Goal: Transaction & Acquisition: Book appointment/travel/reservation

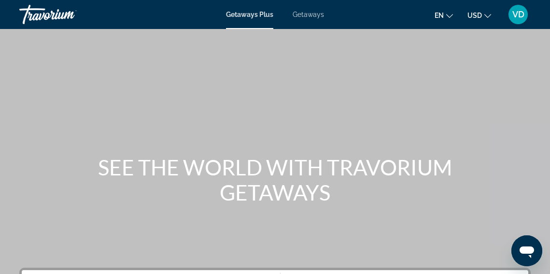
click at [304, 18] on span "Getaways" at bounding box center [308, 15] width 31 height 8
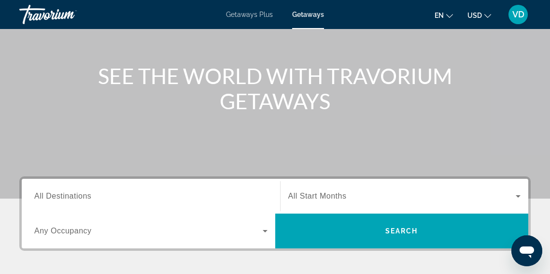
scroll to position [92, 0]
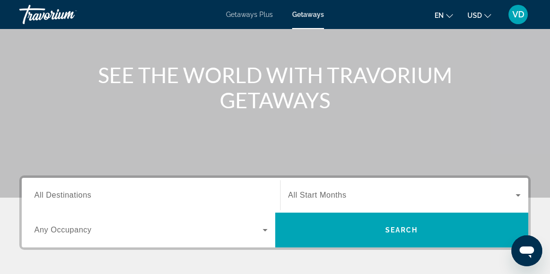
click at [78, 195] on span "All Destinations" at bounding box center [62, 195] width 57 height 8
click at [78, 195] on input "Destination All Destinations" at bounding box center [150, 196] width 233 height 12
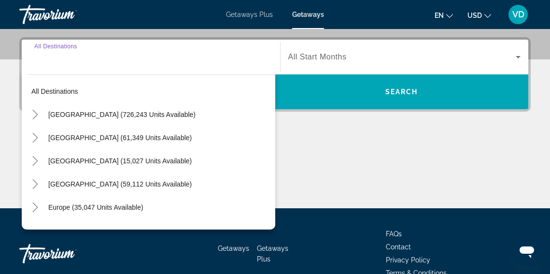
scroll to position [236, 0]
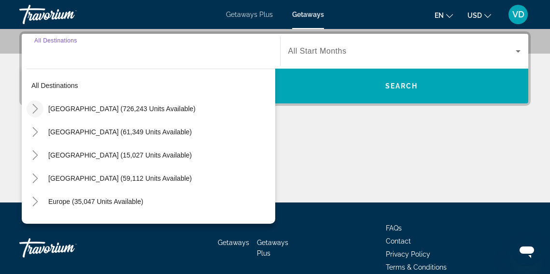
click at [38, 106] on icon "Toggle United States (726,243 units available)" at bounding box center [35, 109] width 10 height 10
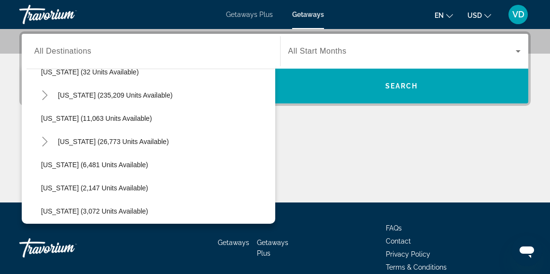
scroll to position [182, 0]
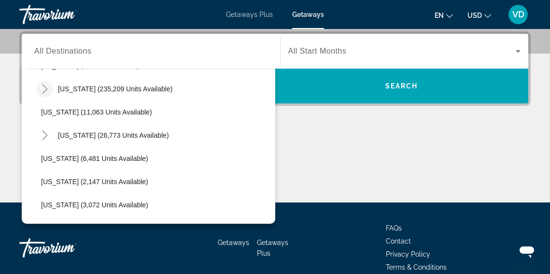
click at [45, 89] on icon "Toggle Florida (235,209 units available)" at bounding box center [45, 89] width 10 height 10
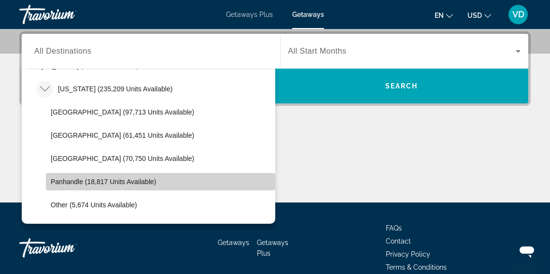
click at [59, 181] on span "Panhandle (18,817 units available)" at bounding box center [103, 182] width 105 height 8
type input "**********"
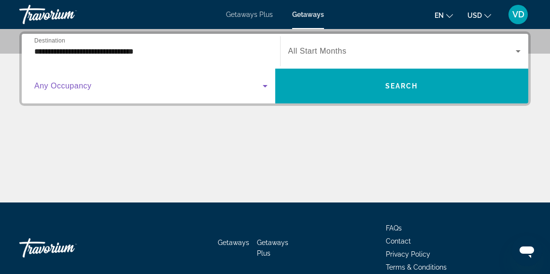
click at [260, 88] on icon "Search widget" at bounding box center [266, 86] width 12 height 12
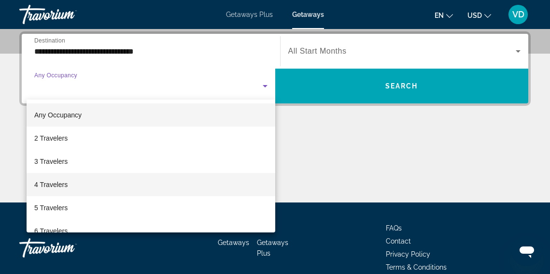
click at [192, 179] on mat-option "4 Travelers" at bounding box center [151, 184] width 249 height 23
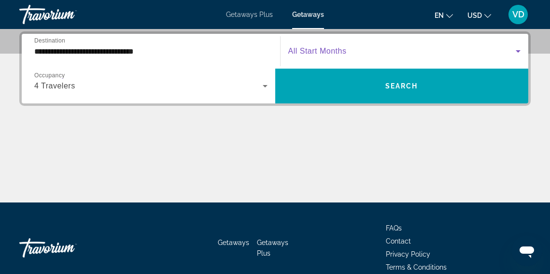
click at [518, 51] on icon "Search widget" at bounding box center [518, 51] width 5 height 2
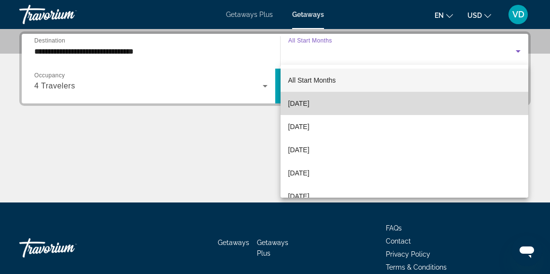
click at [493, 99] on mat-option "September 2025" at bounding box center [405, 103] width 248 height 23
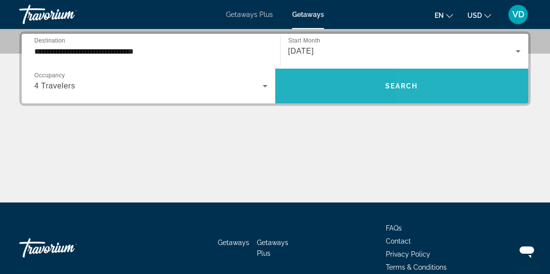
click at [440, 80] on span "Search widget" at bounding box center [402, 85] width 254 height 23
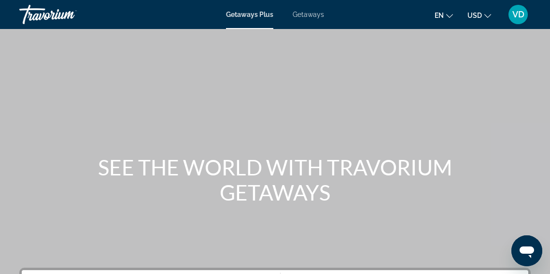
click at [306, 13] on span "Getaways" at bounding box center [308, 15] width 31 height 8
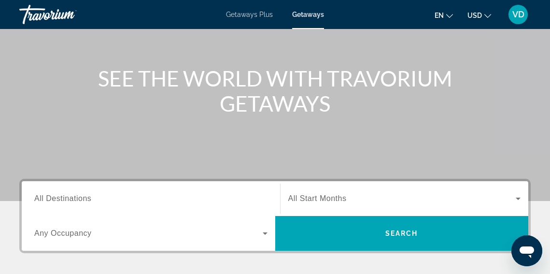
scroll to position [95, 0]
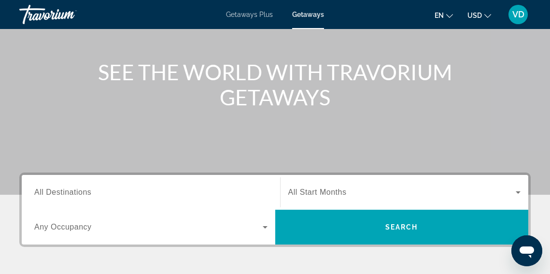
click at [90, 195] on span "All Destinations" at bounding box center [62, 192] width 57 height 8
click at [90, 195] on input "Destination All Destinations" at bounding box center [150, 193] width 233 height 12
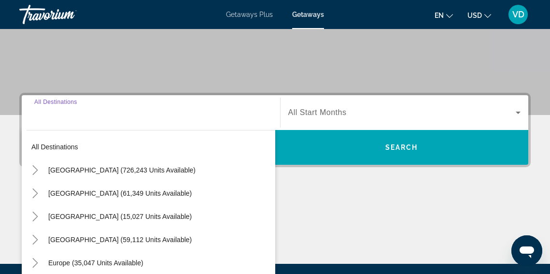
scroll to position [236, 0]
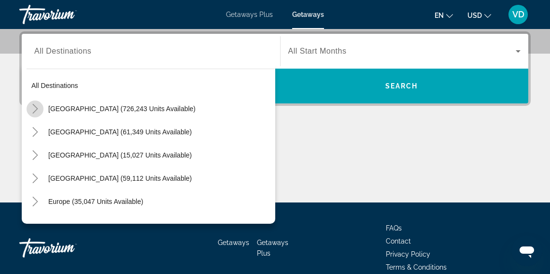
click at [36, 109] on icon "Toggle United States (726,243 units available)" at bounding box center [35, 109] width 10 height 10
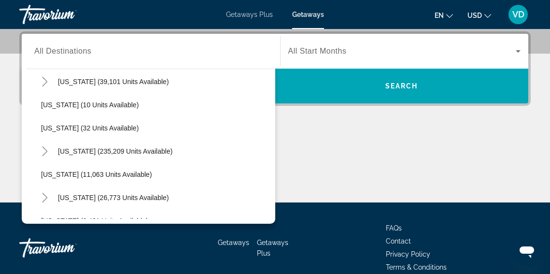
scroll to position [121, 0]
click at [46, 149] on icon "Toggle Florida (235,209 units available)" at bounding box center [44, 150] width 5 height 10
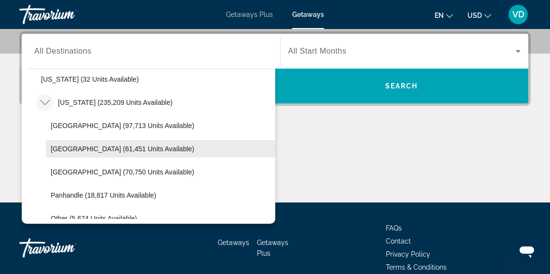
scroll to position [187, 0]
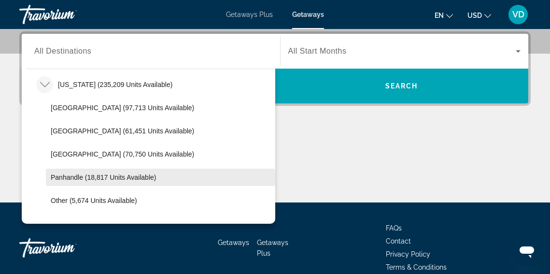
click at [63, 181] on span "Panhandle (18,817 units available)" at bounding box center [103, 178] width 105 height 8
type input "**********"
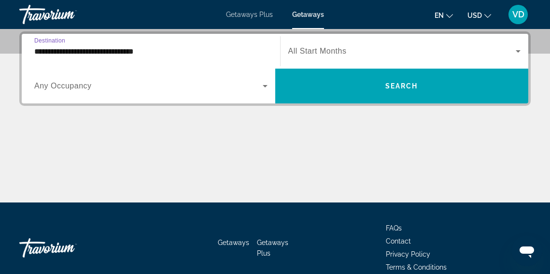
click at [267, 89] on icon "Search widget" at bounding box center [266, 86] width 12 height 12
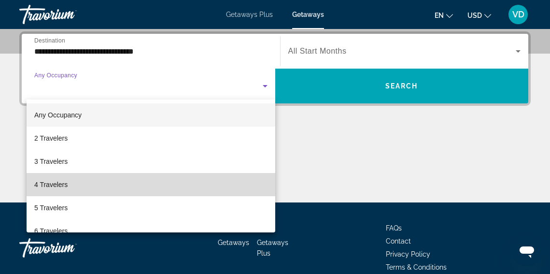
click at [222, 176] on mat-option "4 Travelers" at bounding box center [151, 184] width 249 height 23
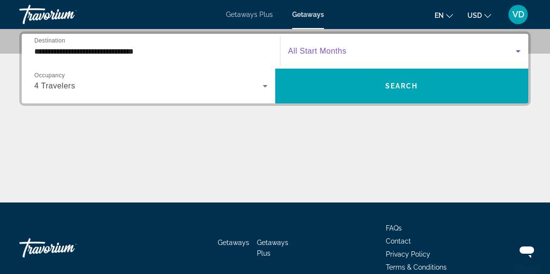
click at [521, 49] on icon "Search widget" at bounding box center [519, 51] width 12 height 12
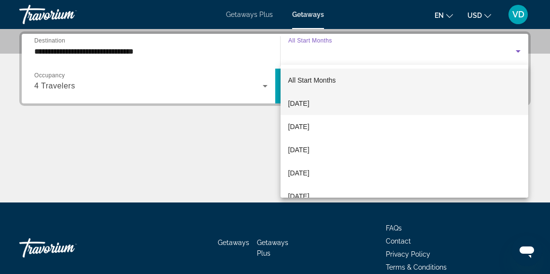
click at [483, 93] on mat-option "September 2025" at bounding box center [405, 103] width 248 height 23
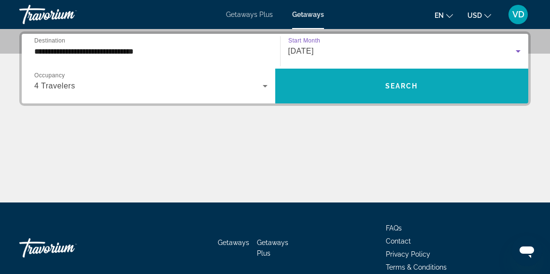
click at [418, 82] on span "Search widget" at bounding box center [402, 85] width 254 height 23
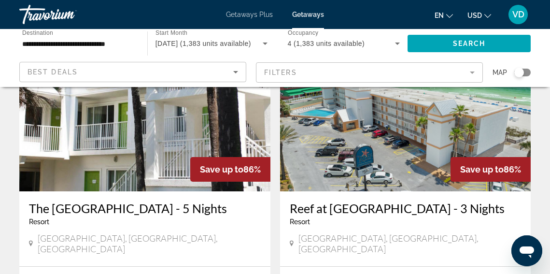
scroll to position [416, 0]
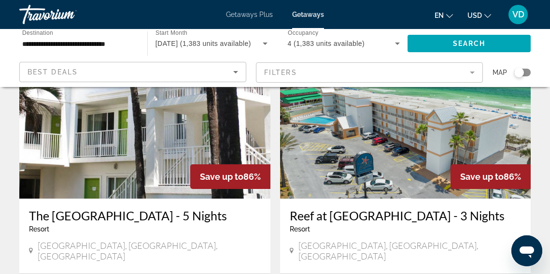
click at [53, 45] on input "**********" at bounding box center [78, 44] width 113 height 12
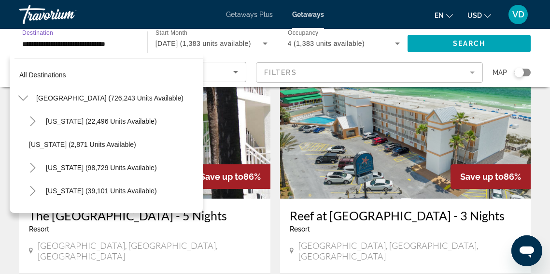
scroll to position [220, 0]
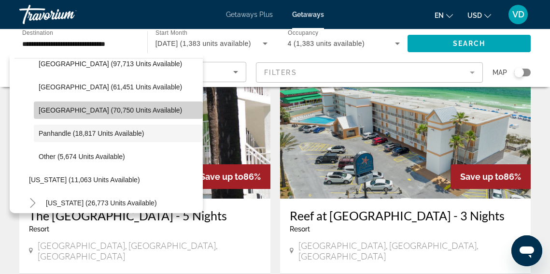
click at [48, 109] on span "[GEOGRAPHIC_DATA] (70,750 units available)" at bounding box center [111, 110] width 144 height 8
type input "**********"
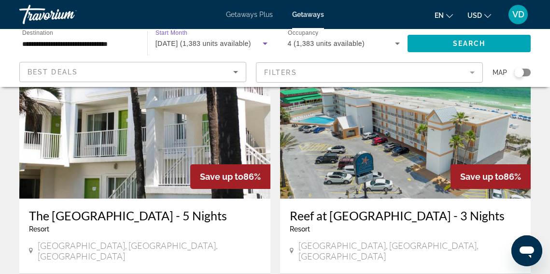
click at [265, 43] on icon "Search widget" at bounding box center [265, 44] width 5 height 2
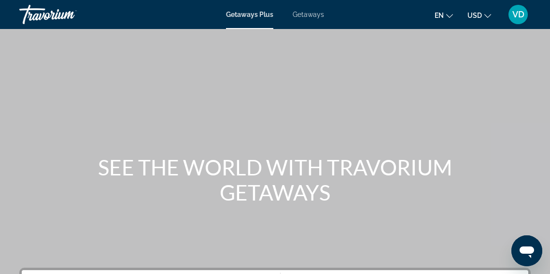
click at [317, 14] on span "Getaways" at bounding box center [308, 15] width 31 height 8
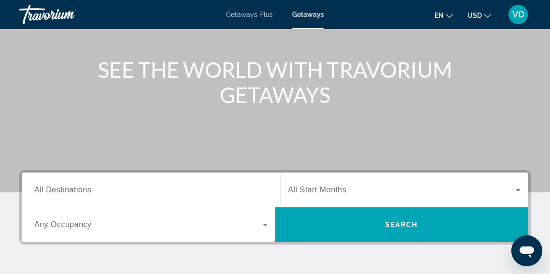
scroll to position [115, 0]
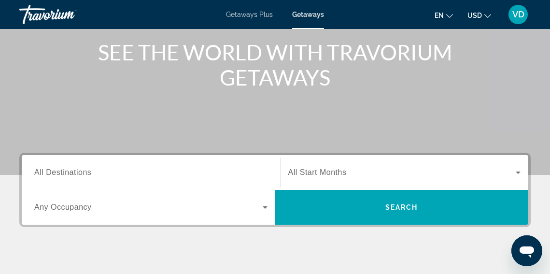
click at [85, 172] on span "All Destinations" at bounding box center [62, 172] width 57 height 8
click at [85, 172] on input "Destination All Destinations" at bounding box center [150, 173] width 233 height 12
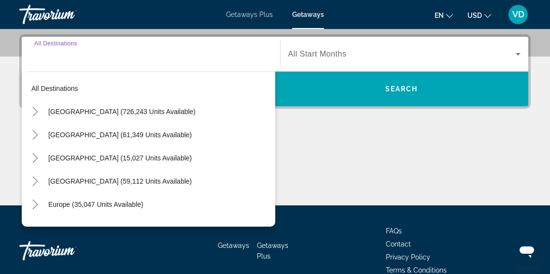
scroll to position [236, 0]
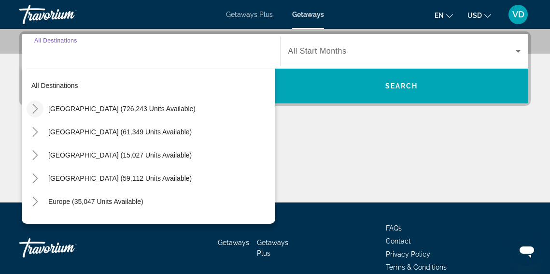
click at [36, 109] on icon "Toggle United States (726,243 units available)" at bounding box center [34, 109] width 5 height 10
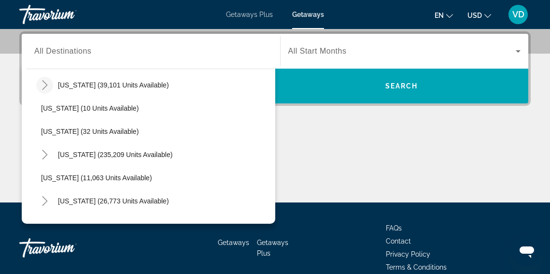
scroll to position [117, 0]
click at [47, 159] on icon "Toggle Florida (235,209 units available)" at bounding box center [45, 154] width 10 height 10
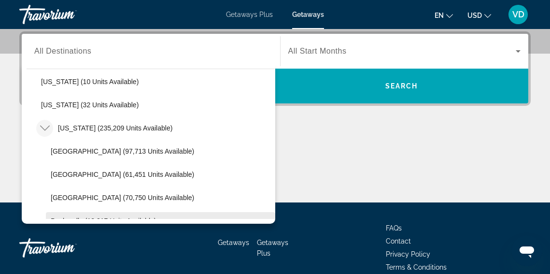
scroll to position [149, 0]
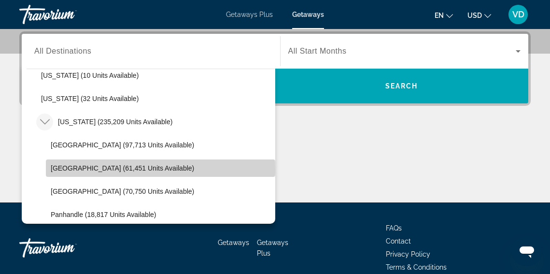
click at [61, 170] on span "[GEOGRAPHIC_DATA] (61,451 units available)" at bounding box center [123, 168] width 144 height 8
type input "**********"
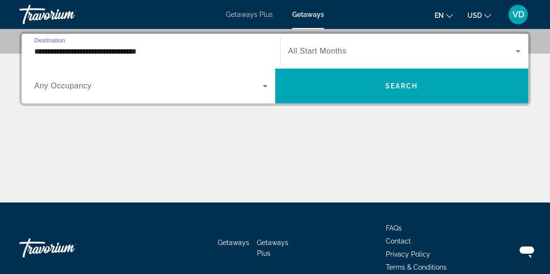
click at [265, 87] on icon "Search widget" at bounding box center [266, 86] width 12 height 12
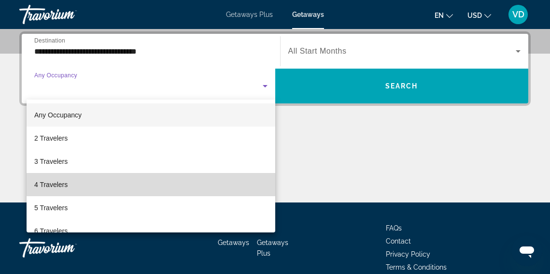
click at [164, 179] on mat-option "4 Travelers" at bounding box center [151, 184] width 249 height 23
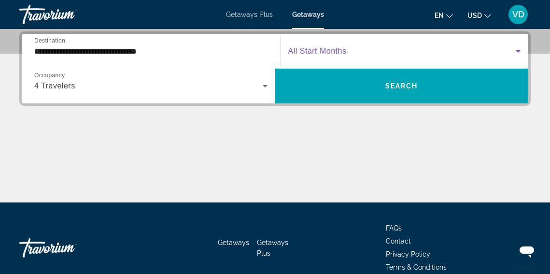
click at [521, 50] on icon "Search widget" at bounding box center [519, 51] width 12 height 12
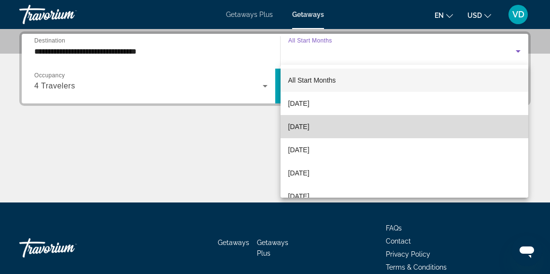
click at [405, 130] on mat-option "October 2025" at bounding box center [405, 126] width 248 height 23
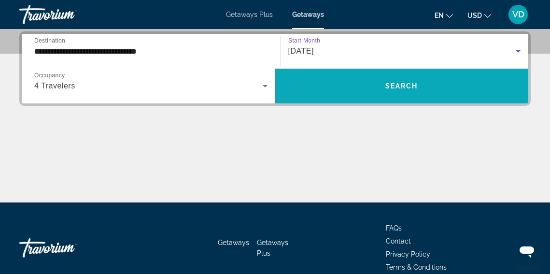
click at [400, 93] on span "Search widget" at bounding box center [402, 85] width 254 height 23
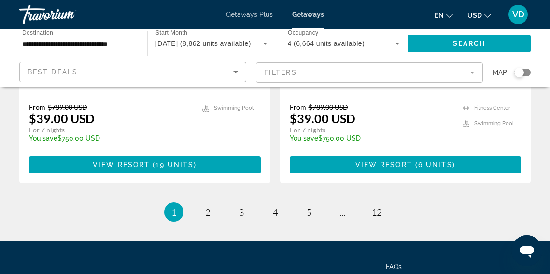
scroll to position [1976, 0]
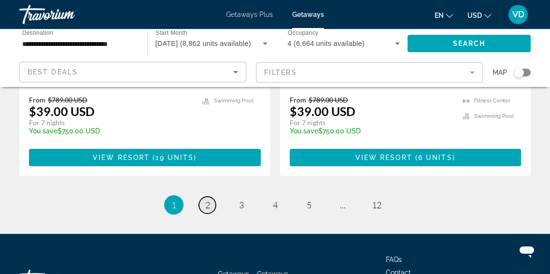
click at [207, 200] on span "2" at bounding box center [207, 205] width 5 height 11
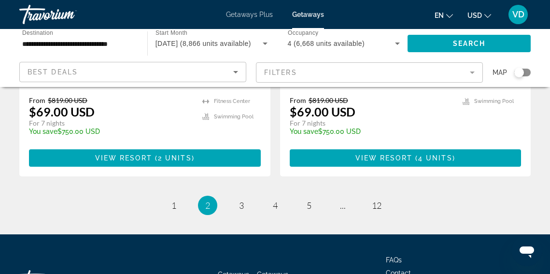
scroll to position [1976, 0]
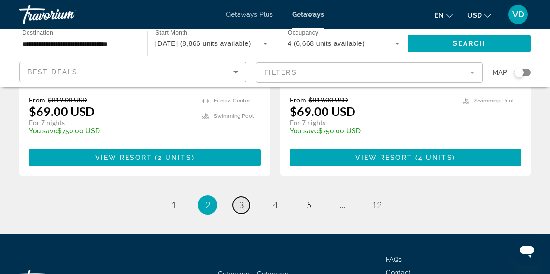
click at [235, 197] on link "page 3" at bounding box center [241, 205] width 17 height 17
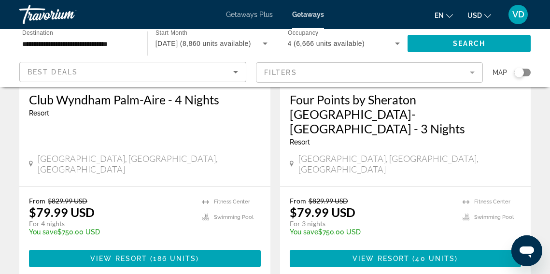
scroll to position [806, 0]
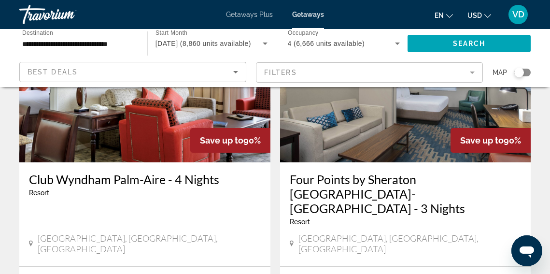
click at [78, 35] on div "**********" at bounding box center [78, 44] width 113 height 28
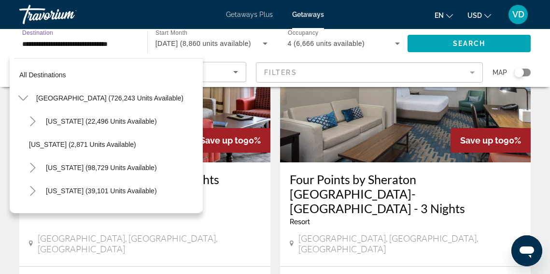
scroll to position [174, 0]
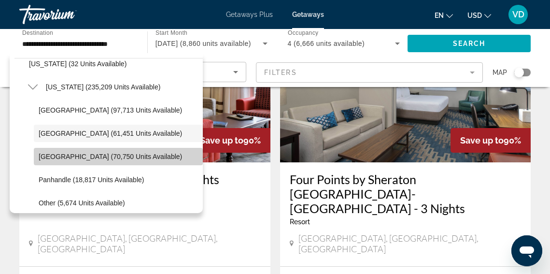
click at [51, 158] on span "[GEOGRAPHIC_DATA] (70,750 units available)" at bounding box center [111, 157] width 144 height 8
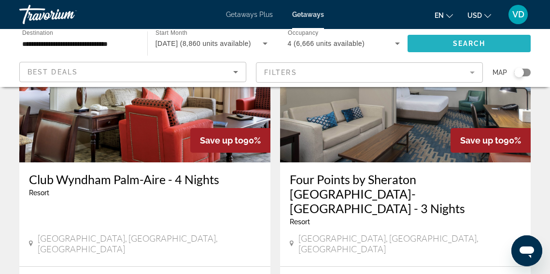
click at [469, 46] on span "Search" at bounding box center [469, 44] width 33 height 8
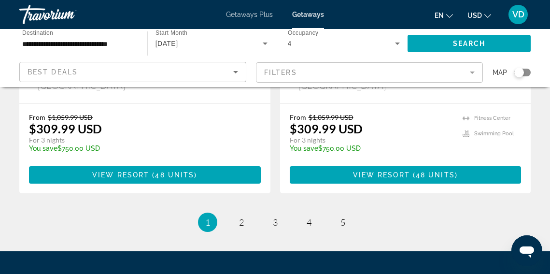
scroll to position [2063, 0]
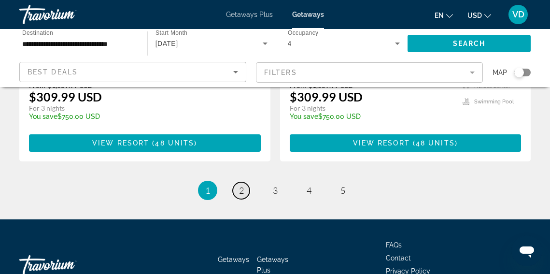
click at [245, 182] on link "page 2" at bounding box center [241, 190] width 17 height 17
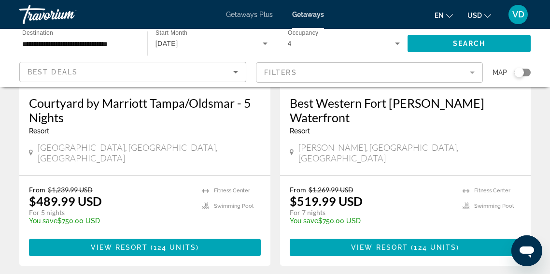
scroll to position [1978, 0]
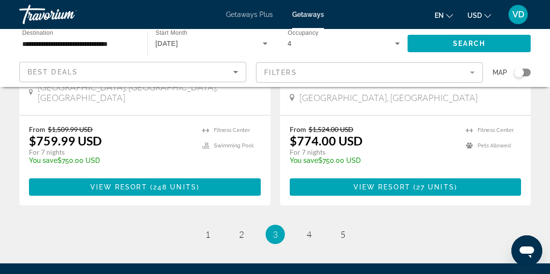
scroll to position [2006, 0]
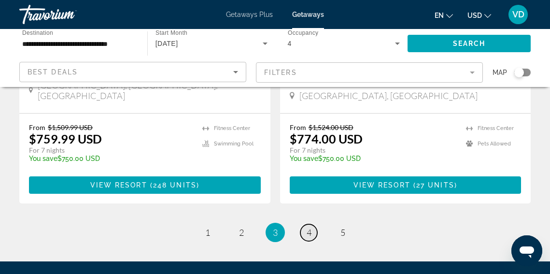
click at [307, 227] on span "4" at bounding box center [309, 232] width 5 height 11
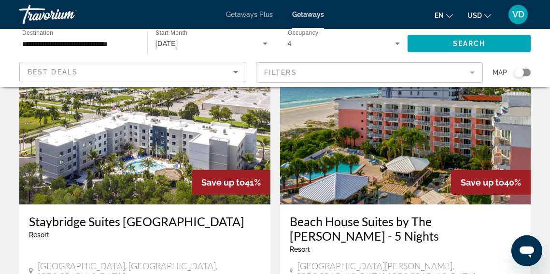
scroll to position [1058, 0]
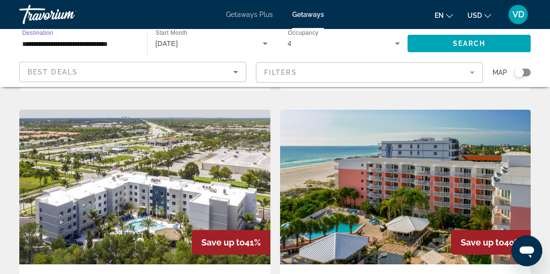
click at [56, 41] on input "**********" at bounding box center [78, 44] width 113 height 12
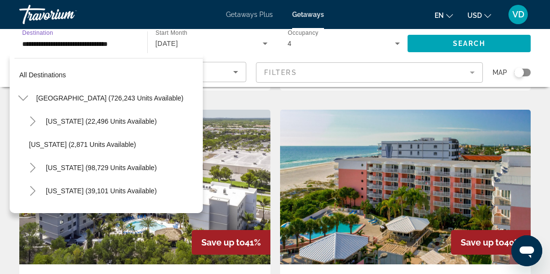
scroll to position [197, 0]
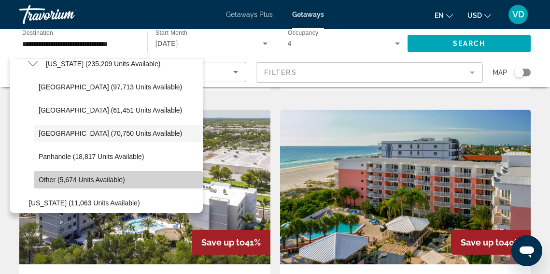
click at [48, 179] on span "Other (5,674 units available)" at bounding box center [82, 180] width 87 height 8
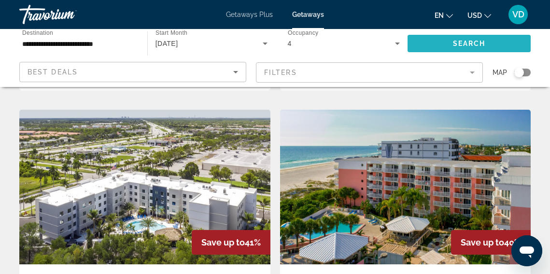
click at [461, 44] on span "Search" at bounding box center [469, 44] width 33 height 8
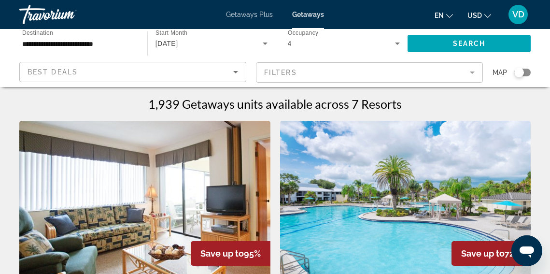
click at [38, 42] on input "**********" at bounding box center [78, 44] width 113 height 12
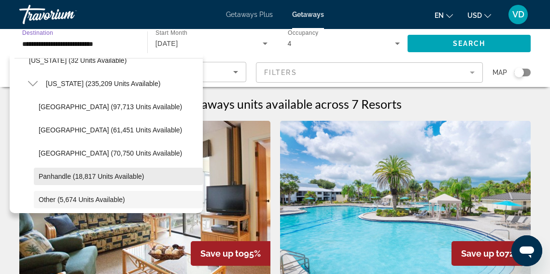
scroll to position [173, 0]
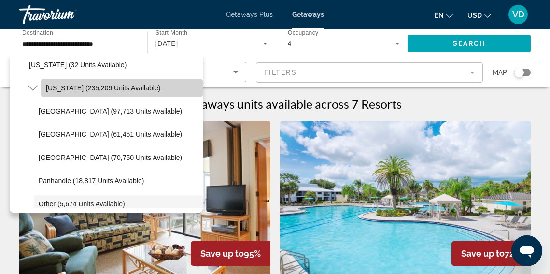
click at [58, 89] on span "Florida (235,209 units available)" at bounding box center [103, 88] width 115 height 8
type input "**********"
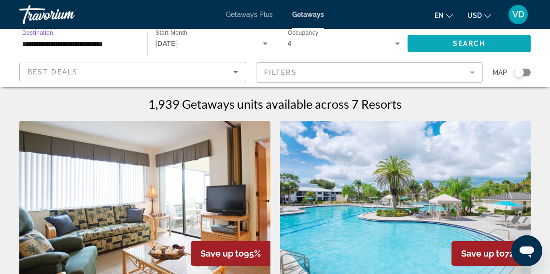
click at [455, 46] on span "Search" at bounding box center [469, 44] width 33 height 8
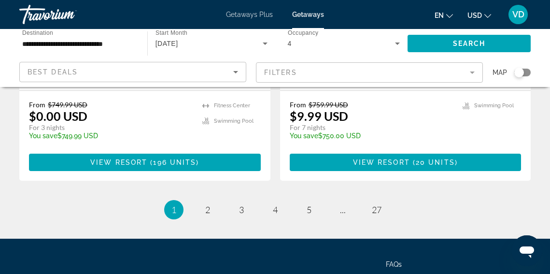
scroll to position [2005, 0]
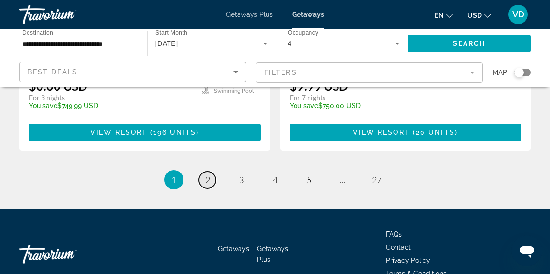
click at [212, 172] on link "page 2" at bounding box center [207, 180] width 17 height 17
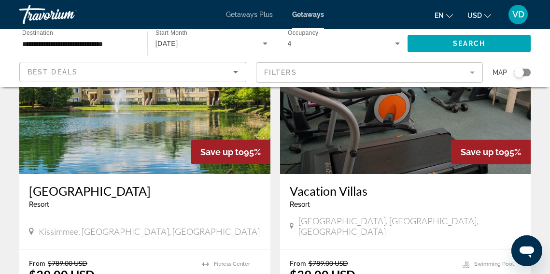
scroll to position [1839, 0]
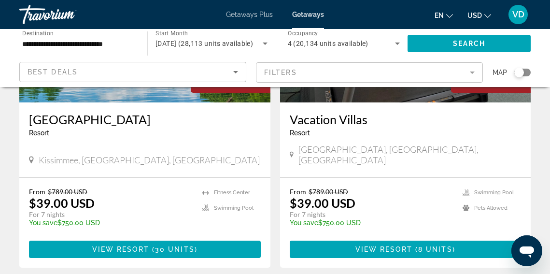
scroll to position [2005, 0]
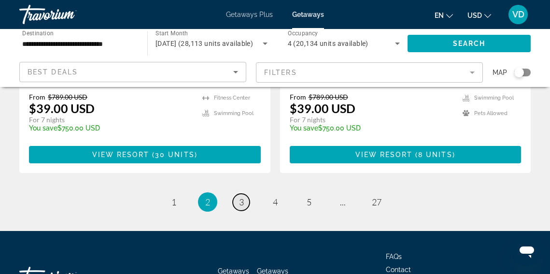
click at [244, 194] on link "page 3" at bounding box center [241, 202] width 17 height 17
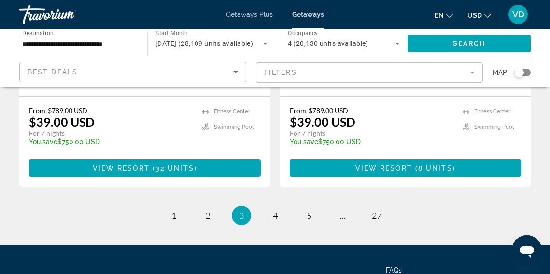
scroll to position [2002, 0]
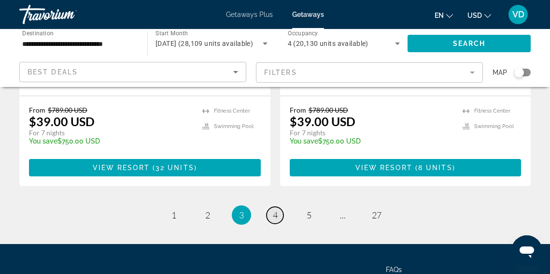
click at [277, 210] on span "4" at bounding box center [275, 215] width 5 height 11
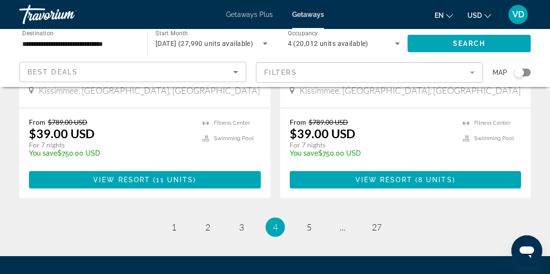
scroll to position [2005, 0]
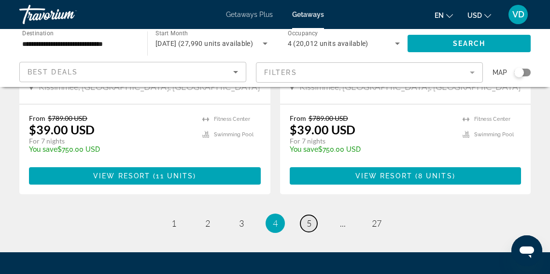
click at [307, 218] on span "5" at bounding box center [309, 223] width 5 height 11
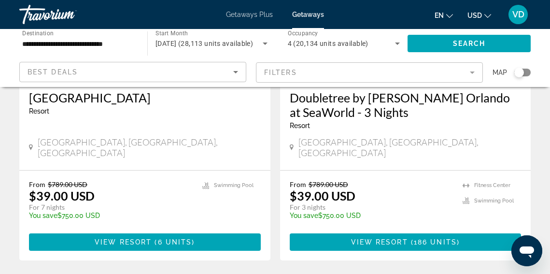
scroll to position [888, 0]
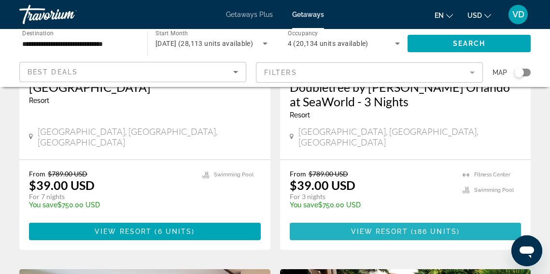
click at [397, 220] on span "Main content" at bounding box center [406, 231] width 232 height 23
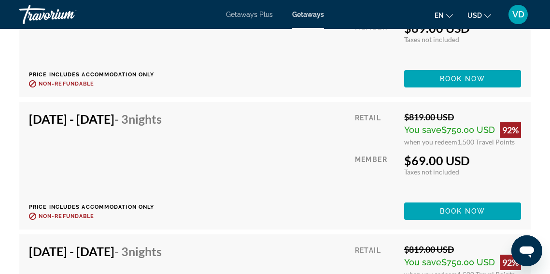
scroll to position [3339, 0]
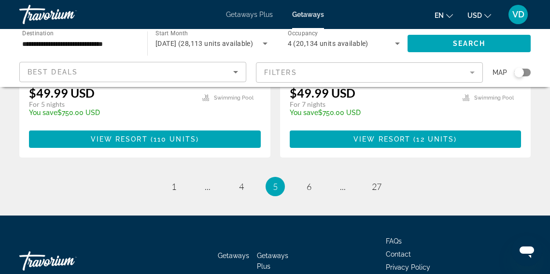
scroll to position [1999, 0]
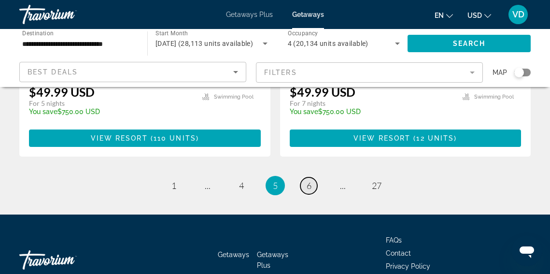
click at [308, 180] on span "6" at bounding box center [309, 185] width 5 height 11
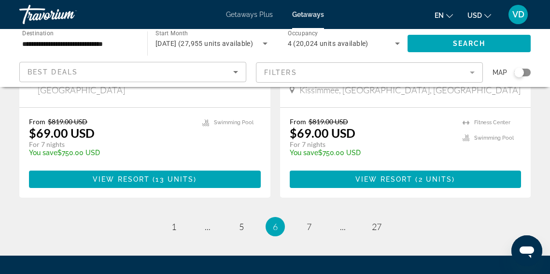
scroll to position [2019, 0]
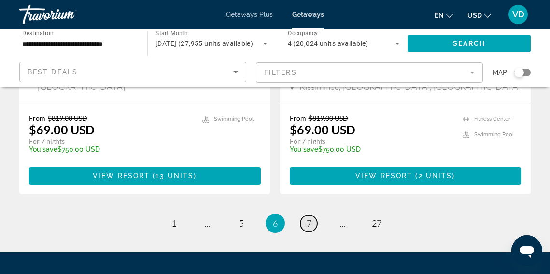
click at [311, 218] on span "7" at bounding box center [309, 223] width 5 height 11
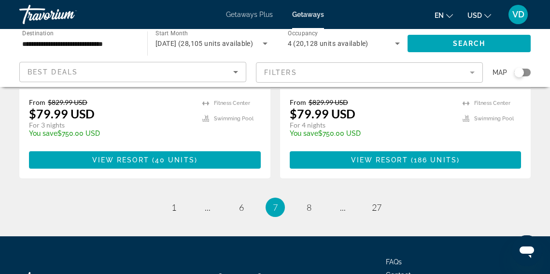
scroll to position [2005, 0]
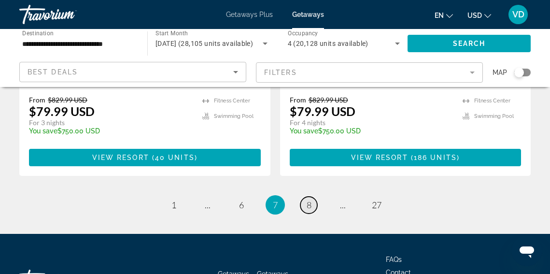
click at [307, 200] on span "8" at bounding box center [309, 205] width 5 height 11
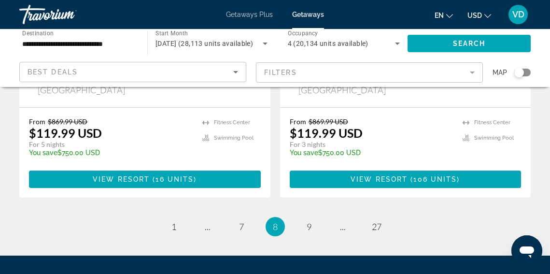
scroll to position [2047, 0]
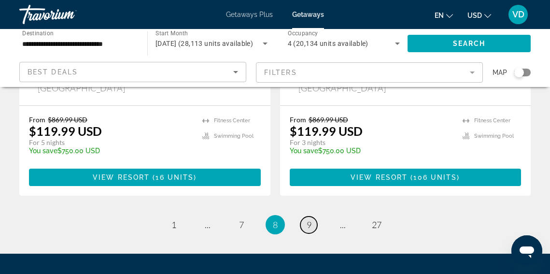
click at [309, 219] on span "9" at bounding box center [309, 224] width 5 height 11
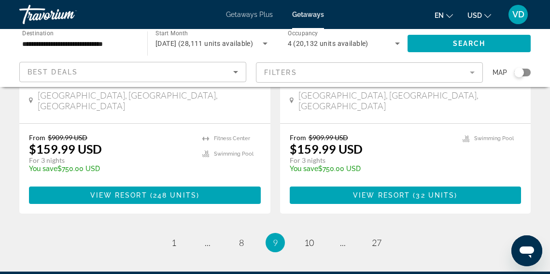
scroll to position [2005, 0]
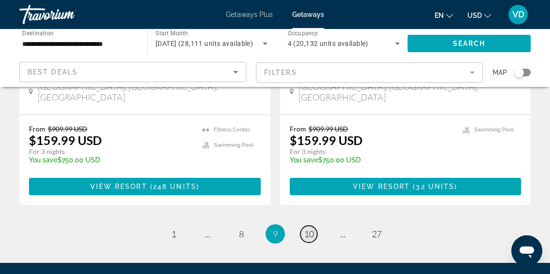
click at [306, 229] on span "10" at bounding box center [309, 234] width 10 height 11
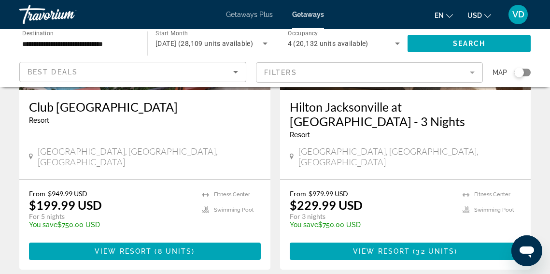
scroll to position [1985, 0]
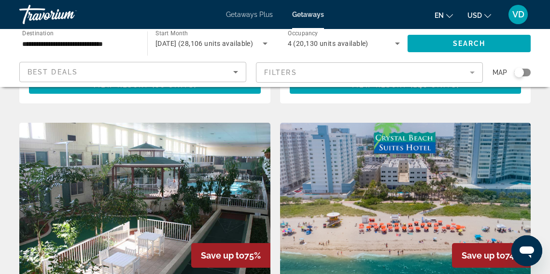
scroll to position [1755, 0]
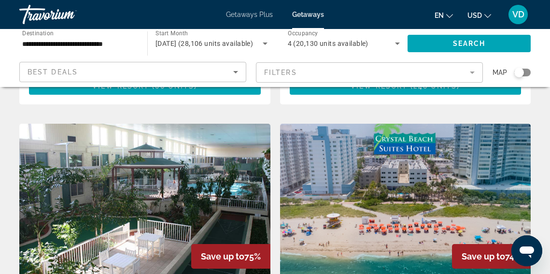
click at [189, 159] on img "Main content" at bounding box center [144, 201] width 251 height 155
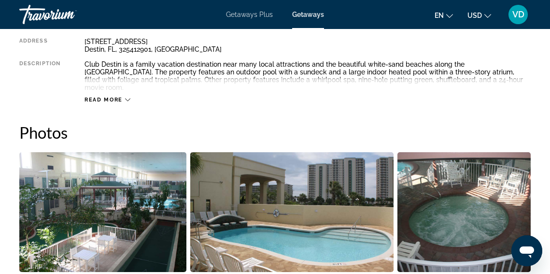
scroll to position [420, 0]
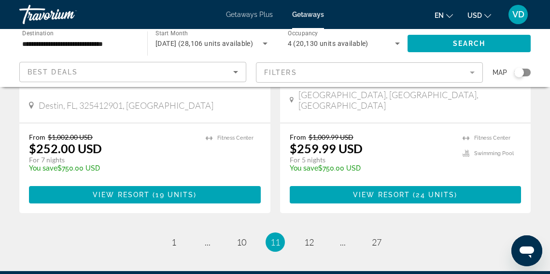
scroll to position [1987, 0]
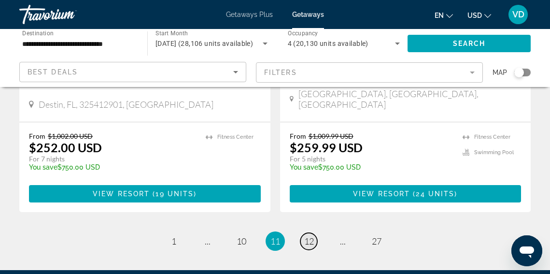
click at [311, 236] on span "12" at bounding box center [309, 241] width 10 height 11
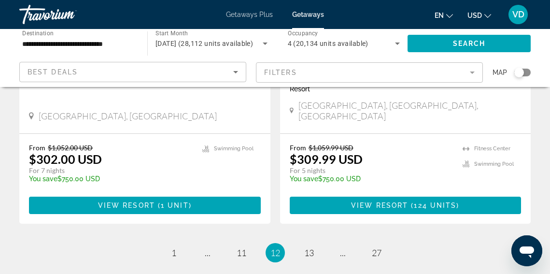
scroll to position [1982, 0]
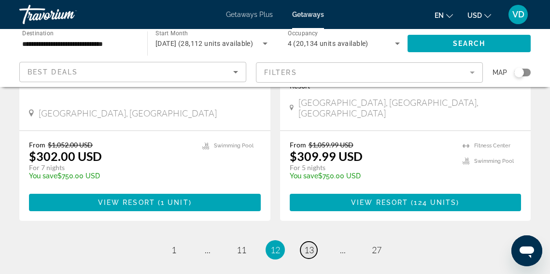
click at [310, 245] on span "13" at bounding box center [309, 250] width 10 height 11
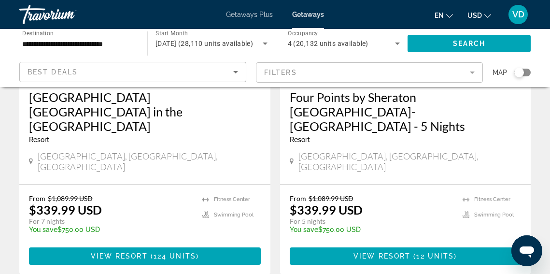
scroll to position [1939, 0]
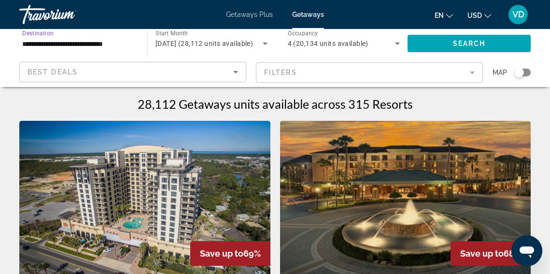
click at [54, 46] on input "**********" at bounding box center [78, 44] width 113 height 12
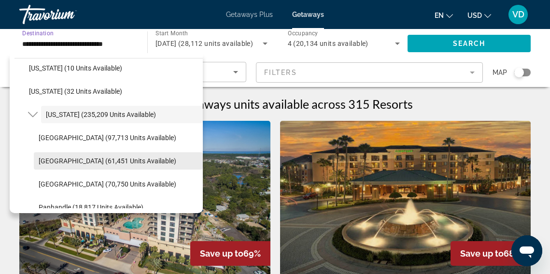
scroll to position [174, 0]
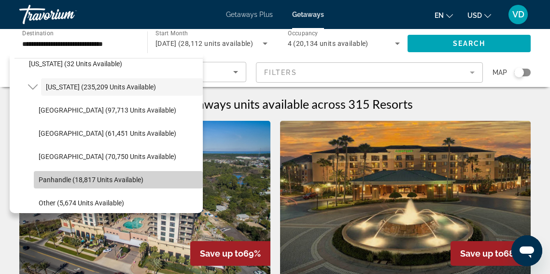
click at [56, 179] on span "Panhandle (18,817 units available)" at bounding box center [91, 180] width 105 height 8
type input "**********"
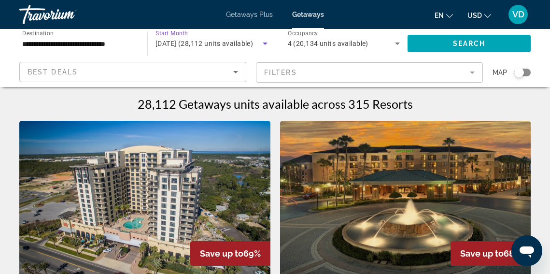
click at [264, 41] on icon "Search widget" at bounding box center [266, 44] width 12 height 12
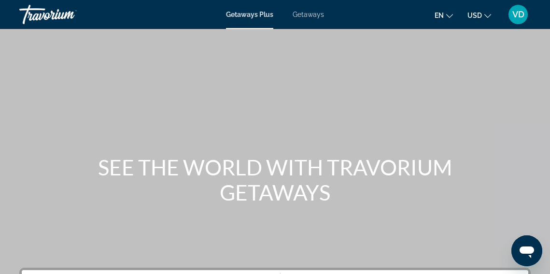
click at [314, 14] on span "Getaways" at bounding box center [308, 15] width 31 height 8
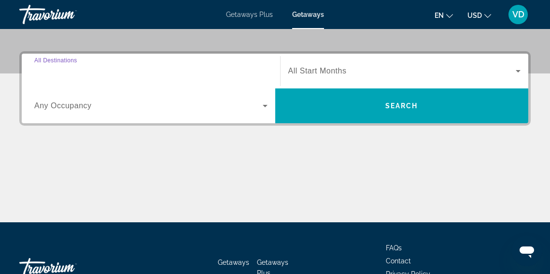
click at [151, 66] on input "Destination All Destinations" at bounding box center [150, 72] width 233 height 12
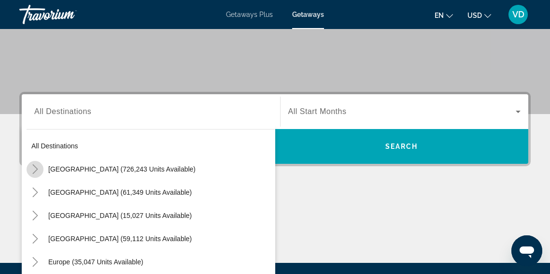
click at [34, 170] on icon "Toggle United States (726,243 units available)" at bounding box center [35, 169] width 10 height 10
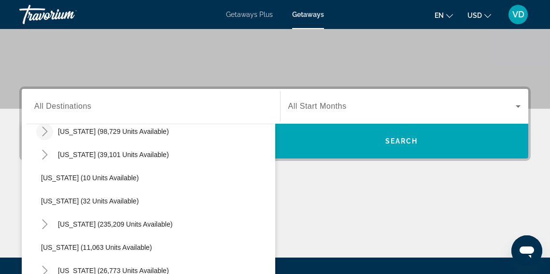
scroll to position [107, 0]
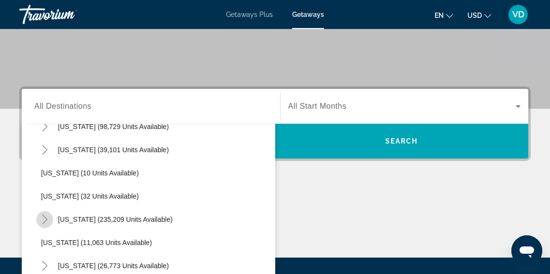
click at [47, 219] on icon "Toggle Florida (235,209 units available)" at bounding box center [44, 220] width 5 height 10
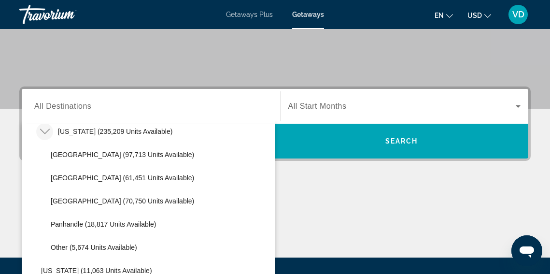
scroll to position [196, 0]
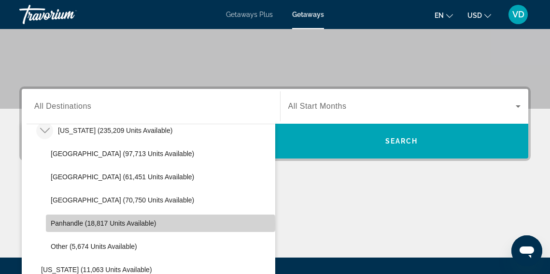
click at [64, 225] on span "Panhandle (18,817 units available)" at bounding box center [103, 223] width 105 height 8
type input "**********"
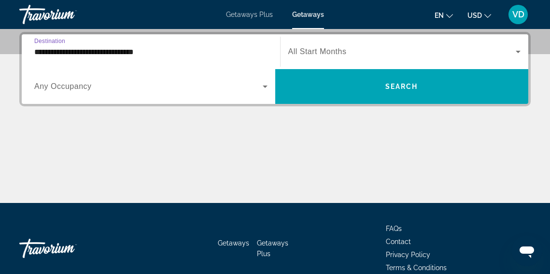
scroll to position [236, 0]
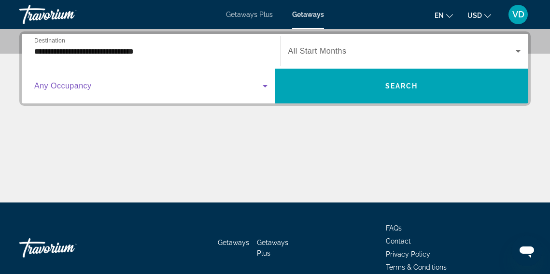
click at [266, 87] on icon "Search widget" at bounding box center [266, 86] width 12 height 12
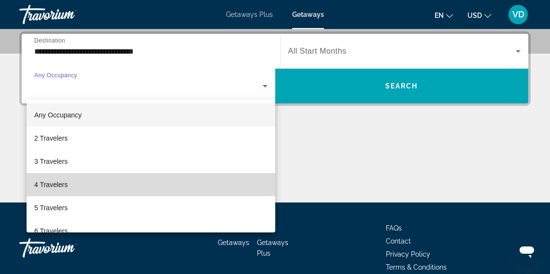
click at [171, 179] on mat-option "4 Travelers" at bounding box center [151, 184] width 249 height 23
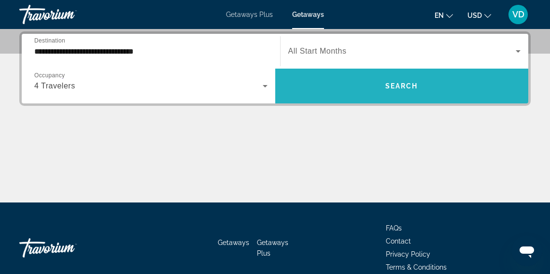
click at [399, 87] on span "Search" at bounding box center [402, 86] width 33 height 8
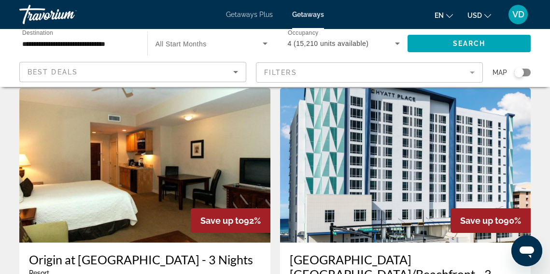
scroll to position [1773, 0]
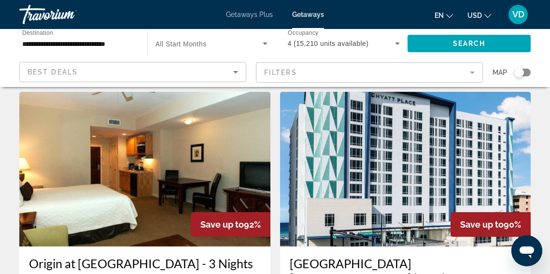
click at [428, 145] on img "Main content" at bounding box center [405, 169] width 251 height 155
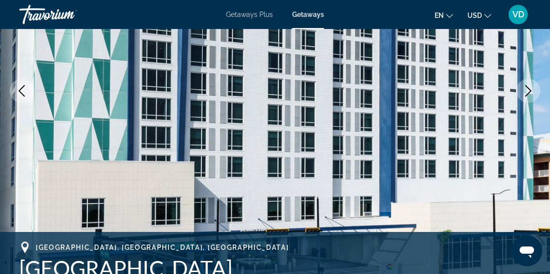
scroll to position [165, 0]
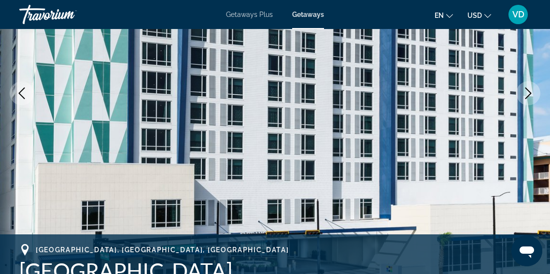
click at [530, 97] on icon "Next image" at bounding box center [529, 93] width 12 height 12
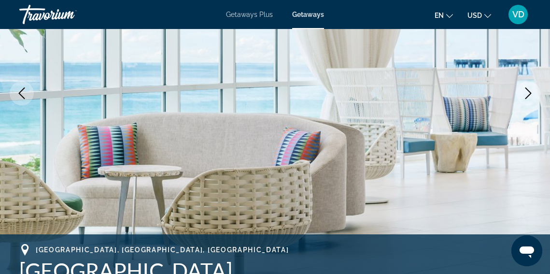
click at [530, 97] on icon "Next image" at bounding box center [529, 93] width 12 height 12
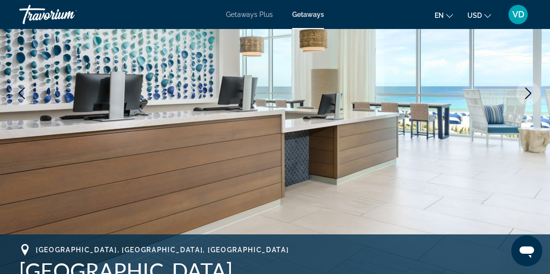
click at [530, 98] on icon "Next image" at bounding box center [529, 93] width 12 height 12
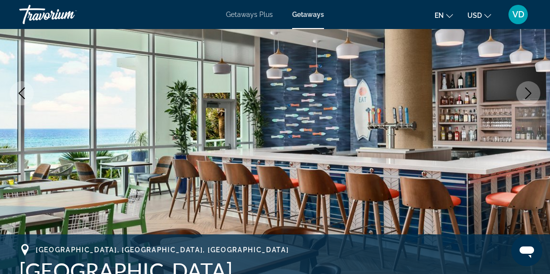
click at [530, 98] on icon "Next image" at bounding box center [529, 93] width 12 height 12
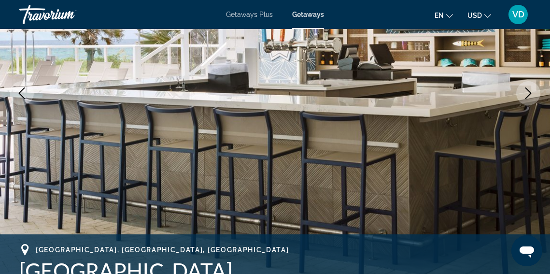
click at [530, 98] on icon "Next image" at bounding box center [529, 93] width 12 height 12
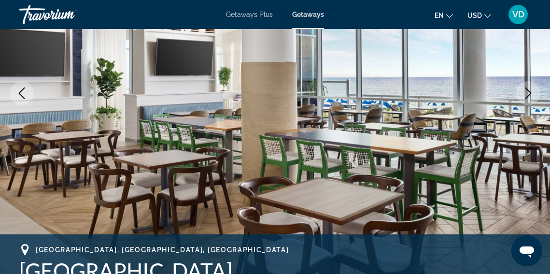
click at [530, 98] on icon "Next image" at bounding box center [529, 93] width 12 height 12
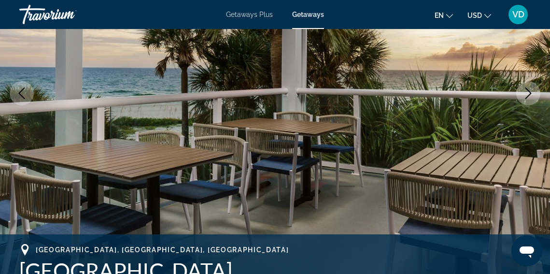
click at [530, 98] on icon "Next image" at bounding box center [529, 93] width 12 height 12
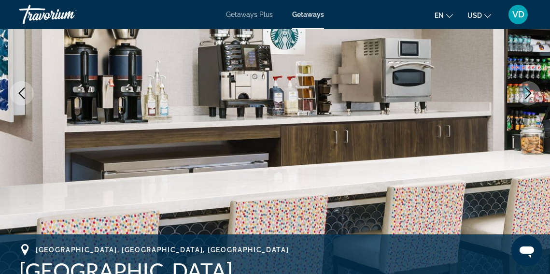
click at [530, 98] on icon "Next image" at bounding box center [529, 93] width 12 height 12
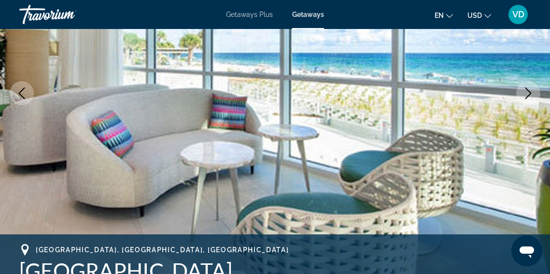
click at [530, 98] on icon "Next image" at bounding box center [529, 93] width 12 height 12
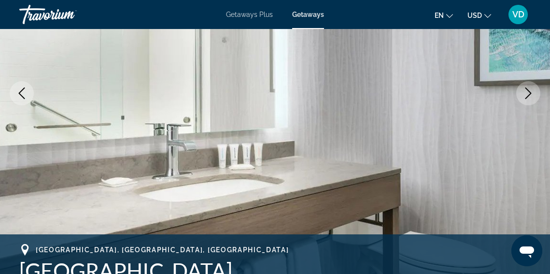
click at [530, 98] on icon "Next image" at bounding box center [529, 93] width 12 height 12
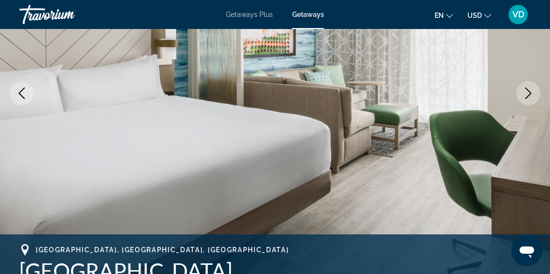
click at [530, 98] on icon "Next image" at bounding box center [529, 93] width 12 height 12
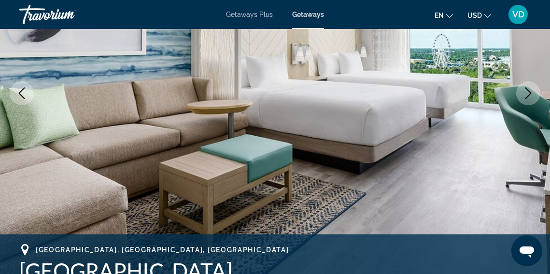
click at [530, 99] on icon "Next image" at bounding box center [529, 93] width 12 height 12
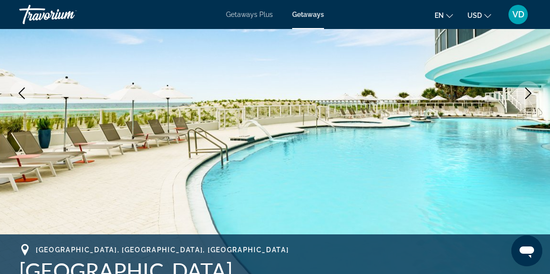
click at [530, 99] on icon "Next image" at bounding box center [529, 93] width 12 height 12
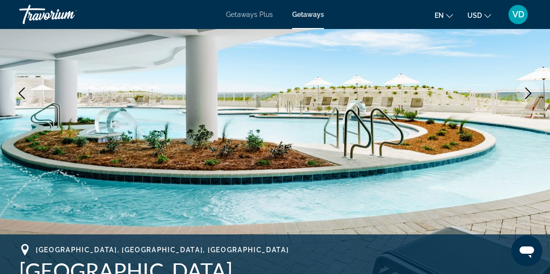
click at [528, 97] on icon "Next image" at bounding box center [529, 93] width 6 height 12
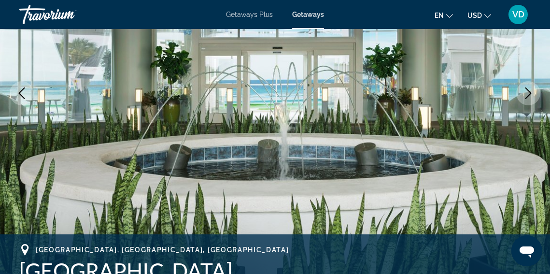
click at [528, 97] on icon "Next image" at bounding box center [529, 93] width 6 height 12
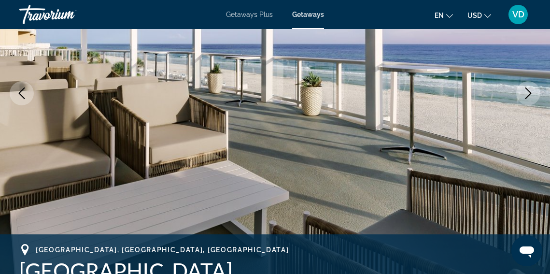
click at [528, 97] on icon "Next image" at bounding box center [529, 93] width 12 height 12
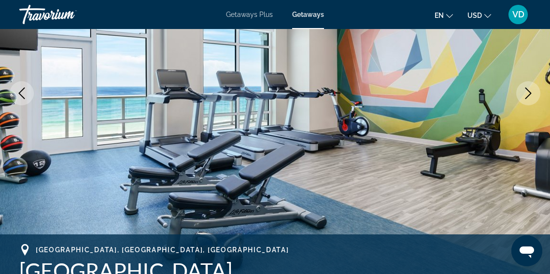
click at [528, 97] on icon "Next image" at bounding box center [529, 93] width 12 height 12
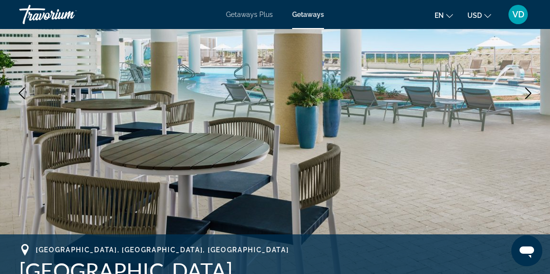
click at [528, 97] on icon "Next image" at bounding box center [529, 93] width 12 height 12
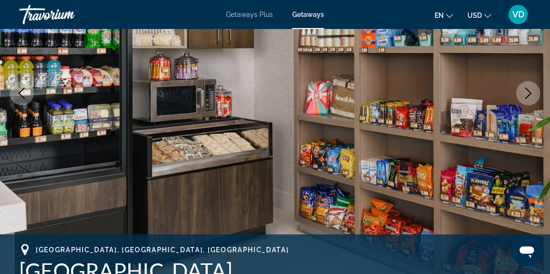
click at [528, 97] on icon "Next image" at bounding box center [529, 93] width 12 height 12
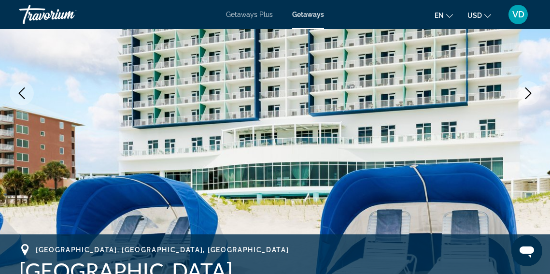
click at [528, 97] on icon "Next image" at bounding box center [529, 93] width 12 height 12
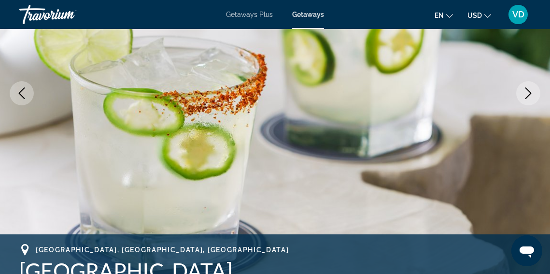
click at [23, 94] on icon "Previous image" at bounding box center [22, 93] width 12 height 12
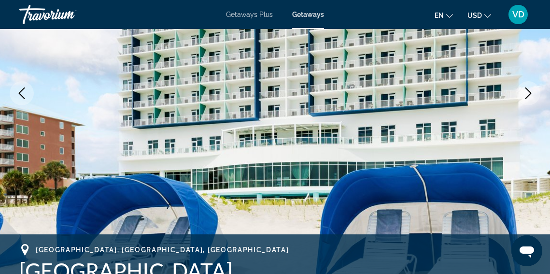
click at [525, 95] on icon "Next image" at bounding box center [529, 93] width 12 height 12
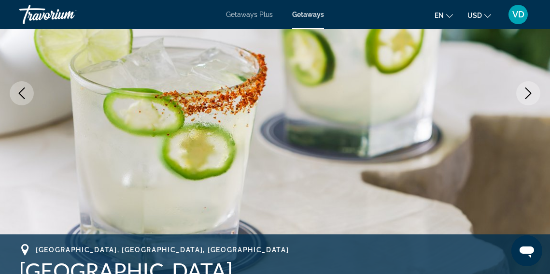
click at [525, 95] on icon "Next image" at bounding box center [529, 93] width 12 height 12
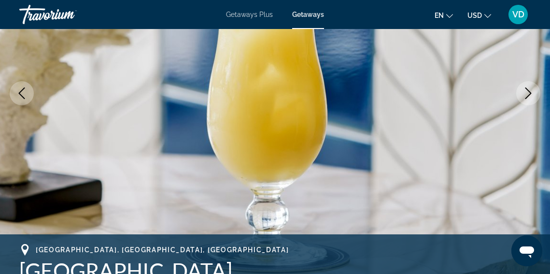
click at [530, 93] on icon "Next image" at bounding box center [529, 93] width 12 height 12
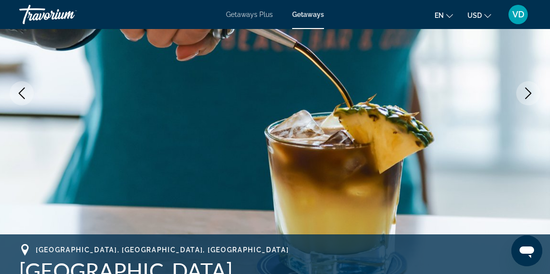
click at [530, 93] on icon "Next image" at bounding box center [529, 93] width 12 height 12
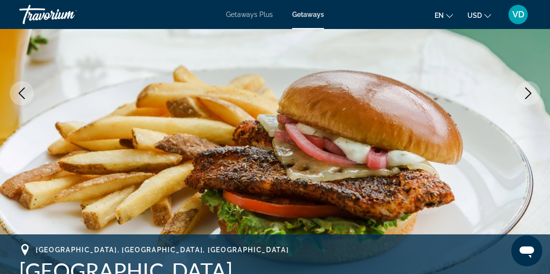
click at [530, 93] on icon "Next image" at bounding box center [529, 93] width 12 height 12
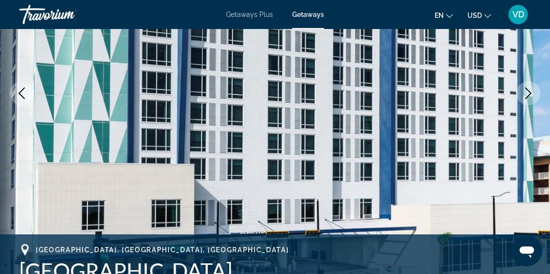
click at [530, 93] on icon "Next image" at bounding box center [529, 93] width 12 height 12
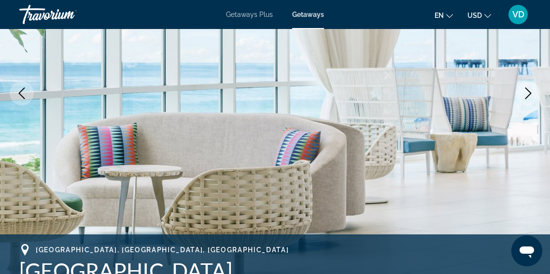
click at [530, 93] on icon "Next image" at bounding box center [529, 93] width 12 height 12
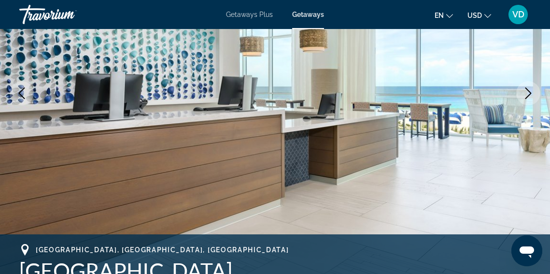
click at [530, 93] on icon "Next image" at bounding box center [529, 93] width 12 height 12
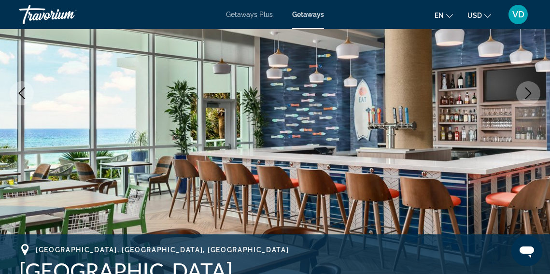
click at [530, 93] on icon "Next image" at bounding box center [529, 93] width 12 height 12
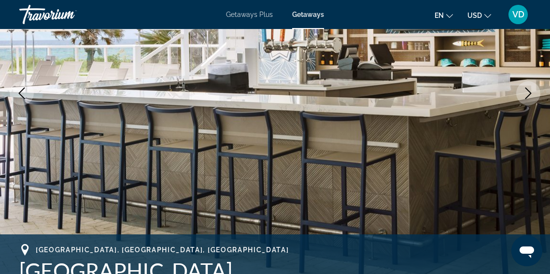
click at [530, 93] on icon "Next image" at bounding box center [529, 93] width 12 height 12
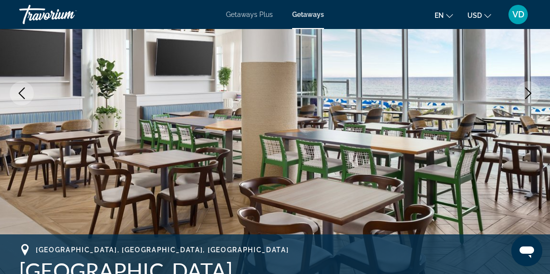
click at [530, 93] on icon "Next image" at bounding box center [529, 93] width 12 height 12
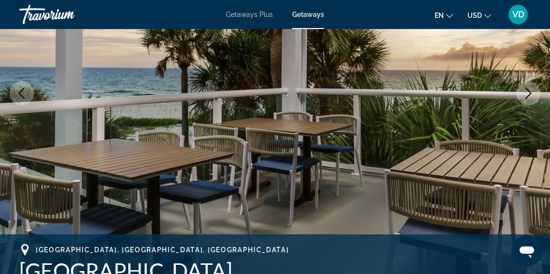
click at [530, 93] on icon "Next image" at bounding box center [529, 93] width 12 height 12
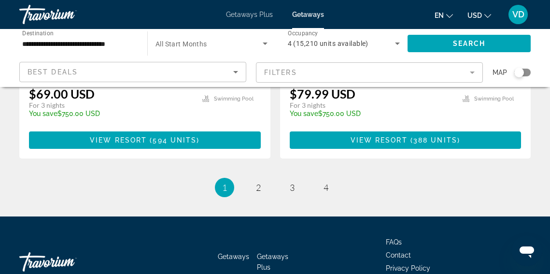
scroll to position [2063, 0]
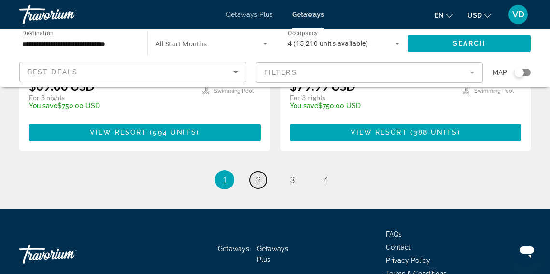
click at [259, 174] on span "2" at bounding box center [258, 179] width 5 height 11
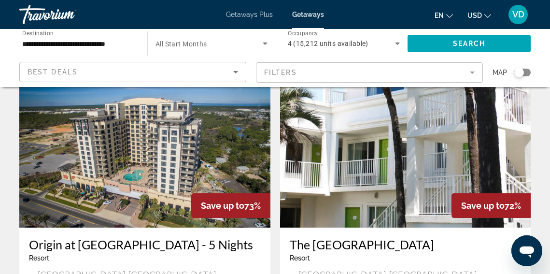
scroll to position [1439, 0]
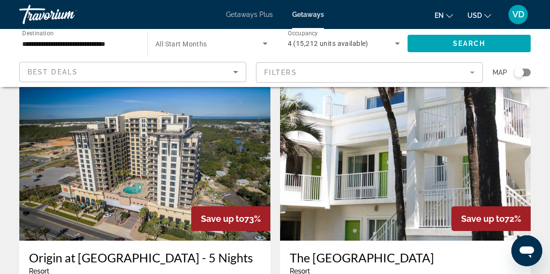
click at [151, 142] on img "Main content" at bounding box center [144, 163] width 251 height 155
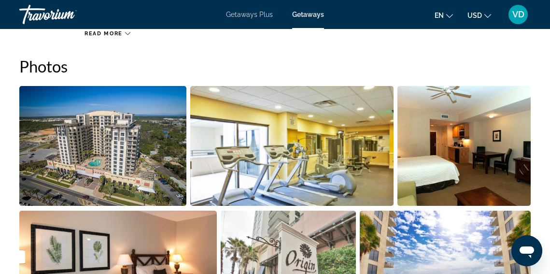
scroll to position [632, 0]
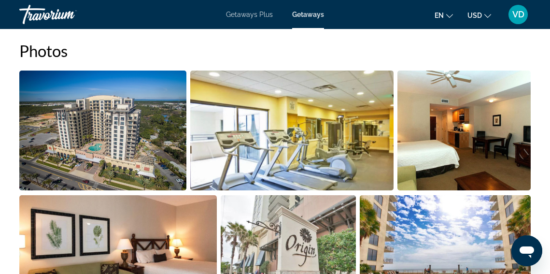
click at [90, 130] on img "Open full-screen image slider" at bounding box center [102, 131] width 167 height 120
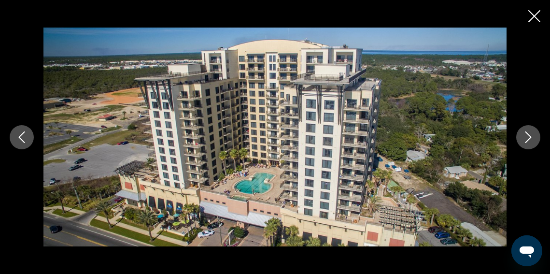
click at [529, 138] on icon "Next image" at bounding box center [529, 137] width 12 height 12
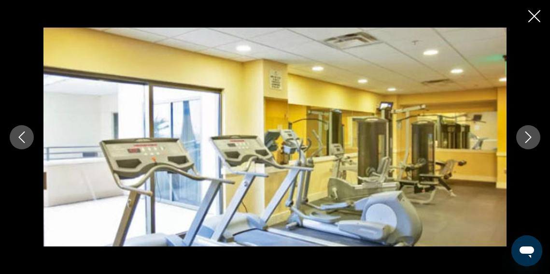
click at [529, 139] on icon "Next image" at bounding box center [529, 137] width 6 height 12
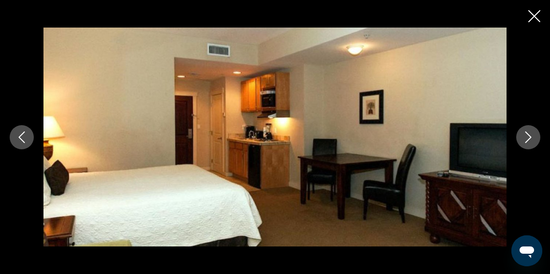
click at [529, 139] on icon "Next image" at bounding box center [529, 137] width 6 height 12
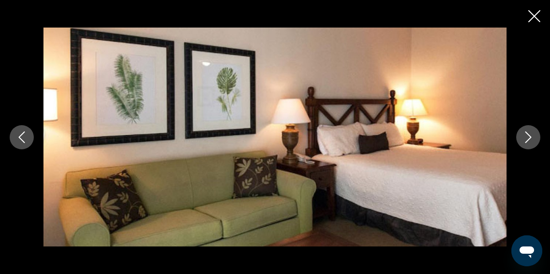
click at [529, 139] on icon "Next image" at bounding box center [529, 137] width 6 height 12
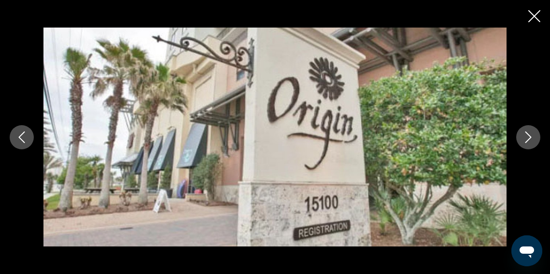
click at [529, 139] on icon "Next image" at bounding box center [529, 137] width 6 height 12
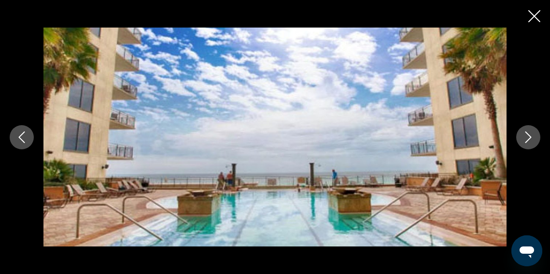
click at [529, 139] on icon "Next image" at bounding box center [529, 137] width 6 height 12
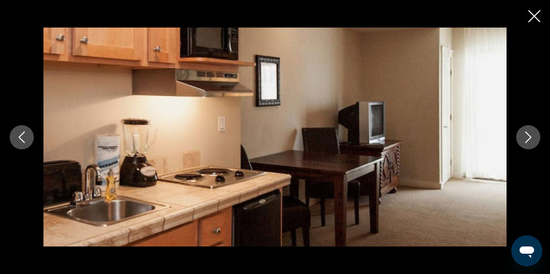
click at [529, 139] on icon "Next image" at bounding box center [529, 137] width 6 height 12
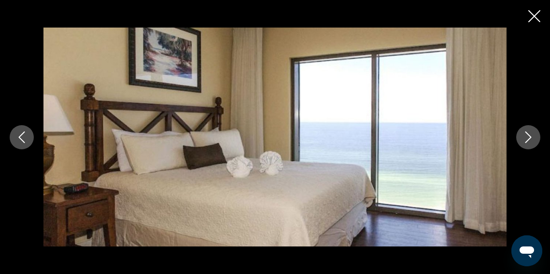
click at [529, 139] on icon "Next image" at bounding box center [529, 137] width 6 height 12
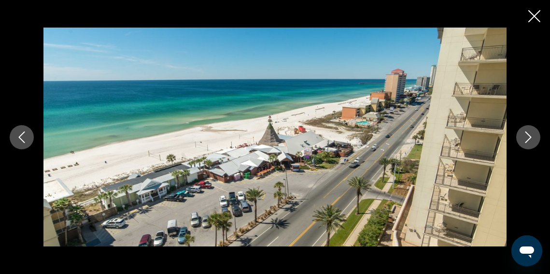
click at [528, 142] on icon "Next image" at bounding box center [529, 137] width 12 height 12
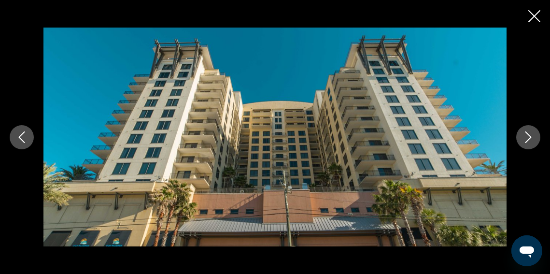
click at [528, 141] on icon "Next image" at bounding box center [529, 137] width 6 height 12
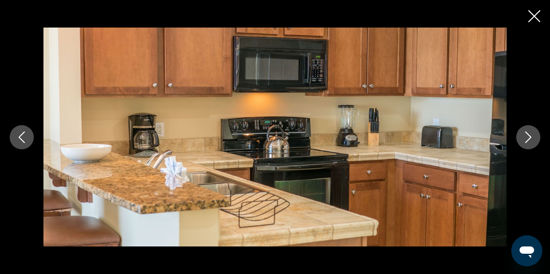
click at [530, 139] on icon "Next image" at bounding box center [529, 137] width 12 height 12
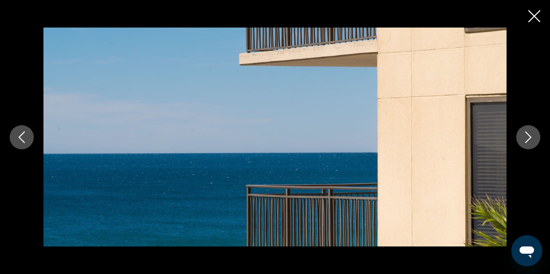
click at [530, 139] on icon "Next image" at bounding box center [529, 137] width 12 height 12
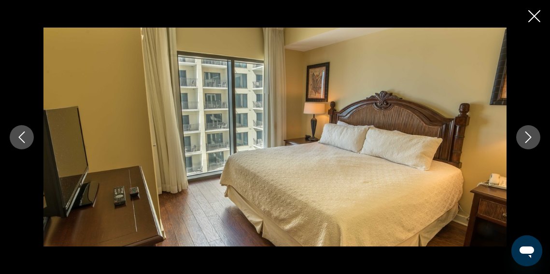
click at [530, 139] on icon "Next image" at bounding box center [529, 137] width 12 height 12
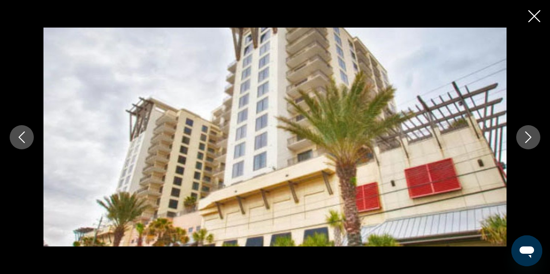
click at [530, 139] on icon "Next image" at bounding box center [529, 137] width 12 height 12
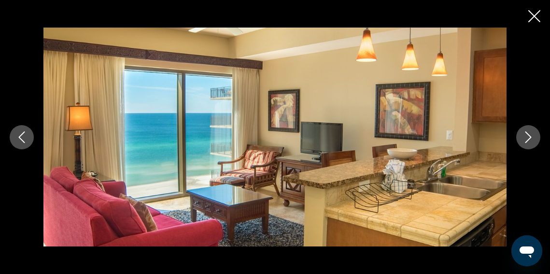
click at [530, 139] on icon "Next image" at bounding box center [529, 137] width 12 height 12
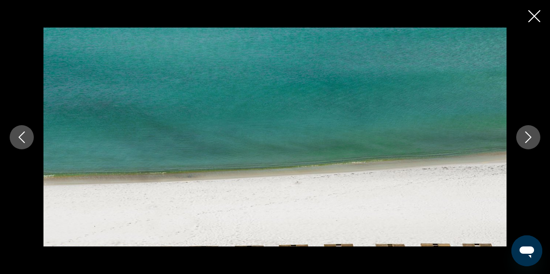
click at [530, 139] on icon "Next image" at bounding box center [529, 137] width 12 height 12
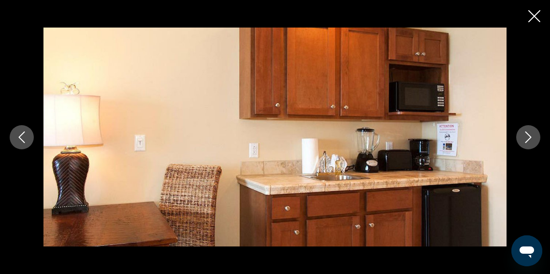
click at [530, 139] on icon "Next image" at bounding box center [529, 137] width 12 height 12
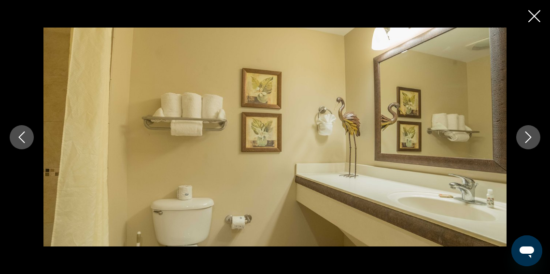
click at [530, 139] on icon "Next image" at bounding box center [529, 137] width 12 height 12
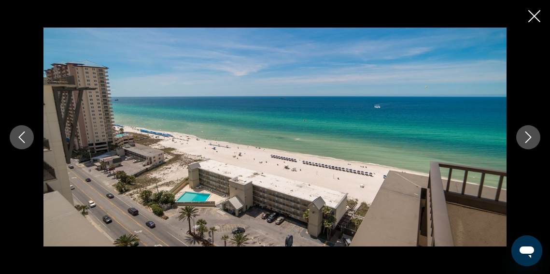
click at [530, 140] on icon "Next image" at bounding box center [529, 137] width 12 height 12
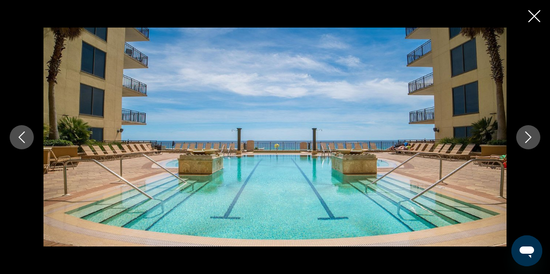
click at [530, 140] on icon "Next image" at bounding box center [529, 137] width 12 height 12
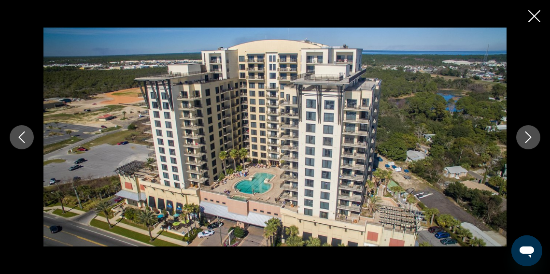
click at [19, 141] on icon "Previous image" at bounding box center [22, 137] width 12 height 12
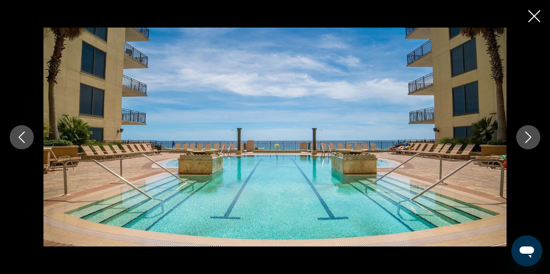
click at [19, 141] on icon "Previous image" at bounding box center [22, 137] width 12 height 12
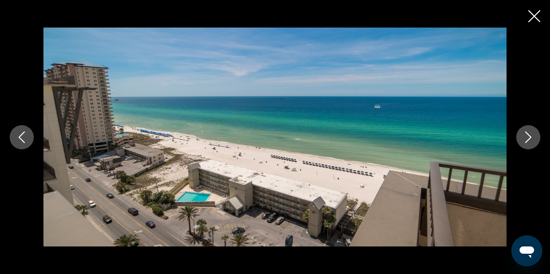
click at [530, 19] on icon "Close slideshow" at bounding box center [535, 16] width 12 height 12
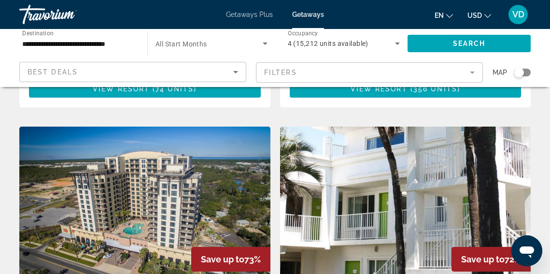
scroll to position [1401, 0]
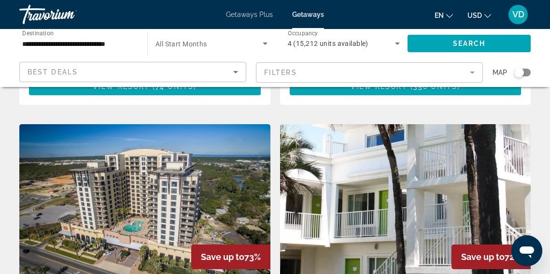
click at [411, 144] on img "Main content" at bounding box center [405, 201] width 251 height 155
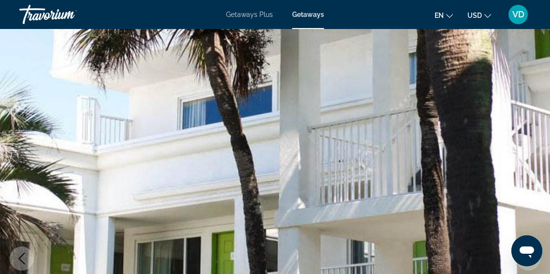
click at [19, 259] on icon "Previous image" at bounding box center [22, 259] width 6 height 12
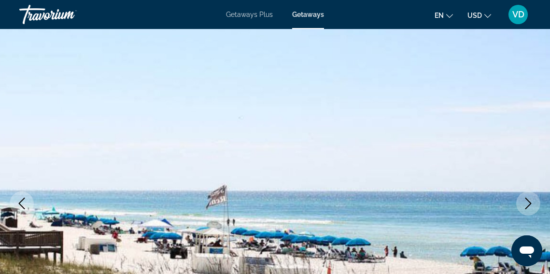
scroll to position [52, 0]
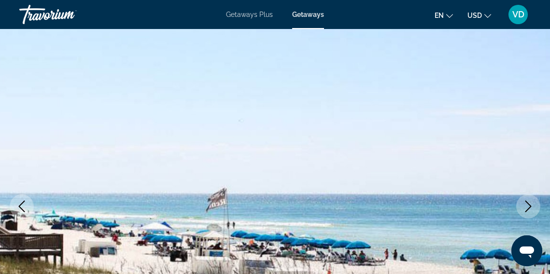
click at [23, 208] on icon "Previous image" at bounding box center [22, 207] width 12 height 12
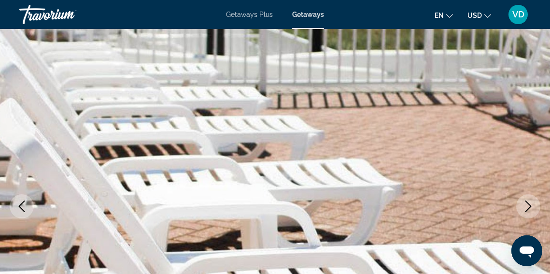
click at [23, 208] on icon "Previous image" at bounding box center [22, 207] width 12 height 12
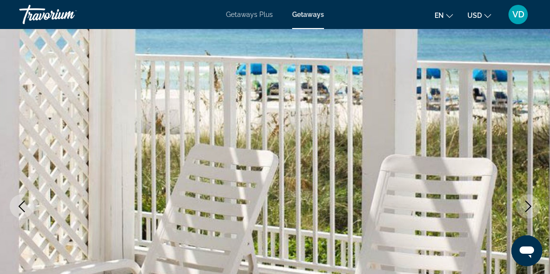
click at [535, 205] on button "Next image" at bounding box center [529, 206] width 24 height 24
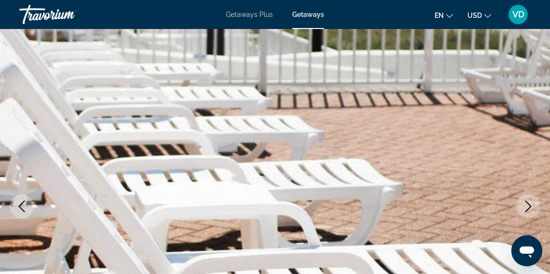
click at [529, 206] on icon "Next image" at bounding box center [529, 207] width 12 height 12
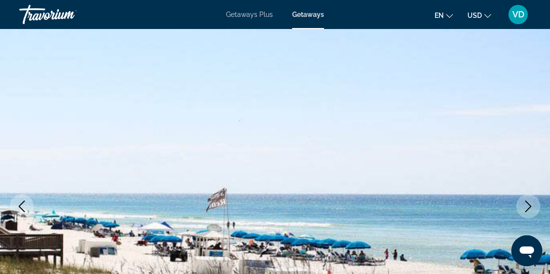
click at [529, 206] on icon "Next image" at bounding box center [529, 207] width 12 height 12
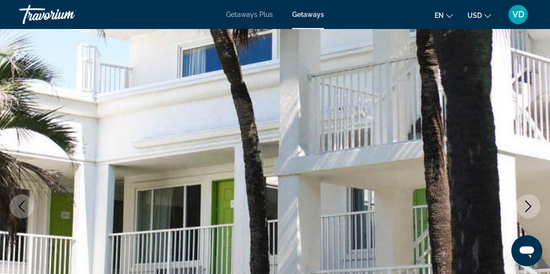
click icon "Next image"
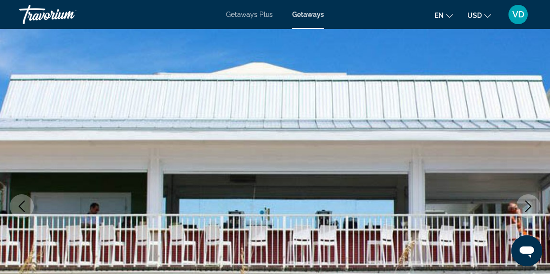
click icon "Next image"
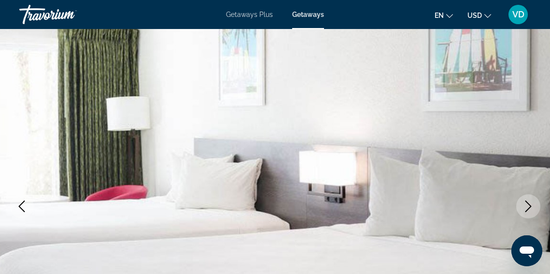
click icon "Next image"
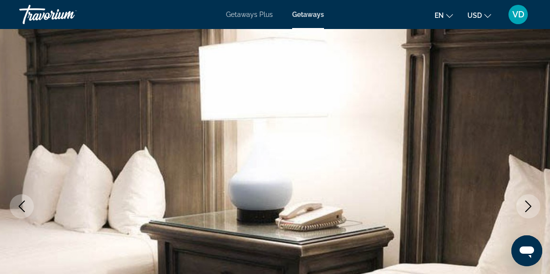
click icon "Next image"
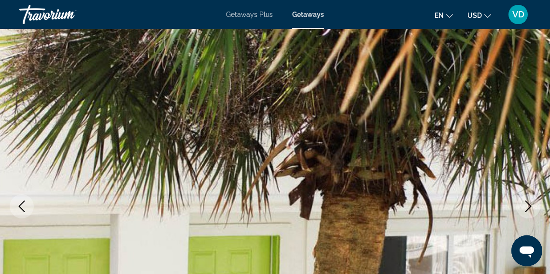
click icon "Next image"
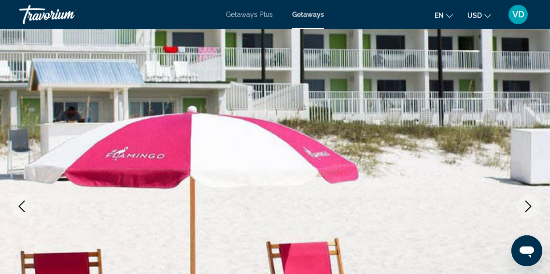
click icon "Next image"
